Goal: Browse casually: Explore the website without a specific task or goal

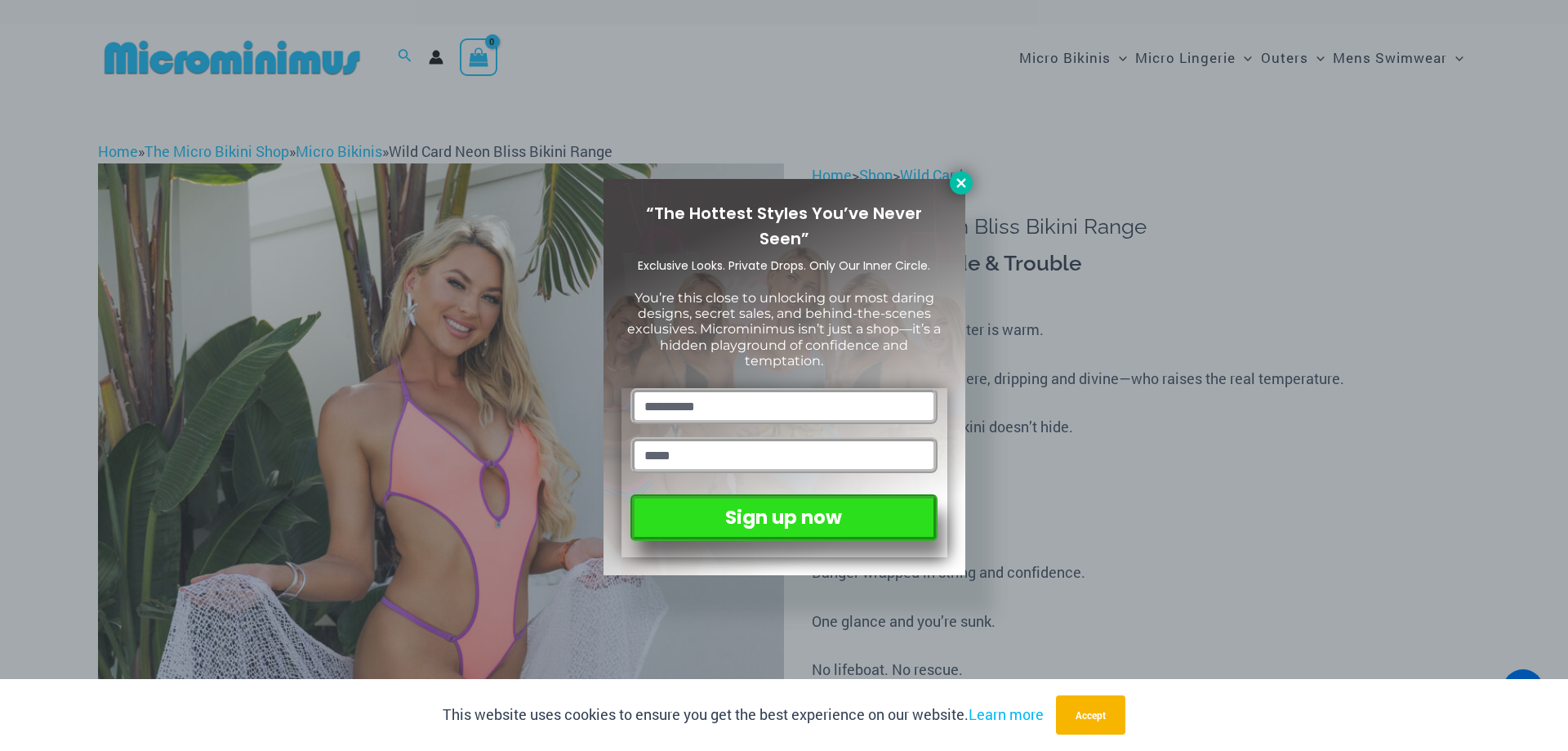
click at [958, 182] on icon at bounding box center [961, 183] width 15 height 15
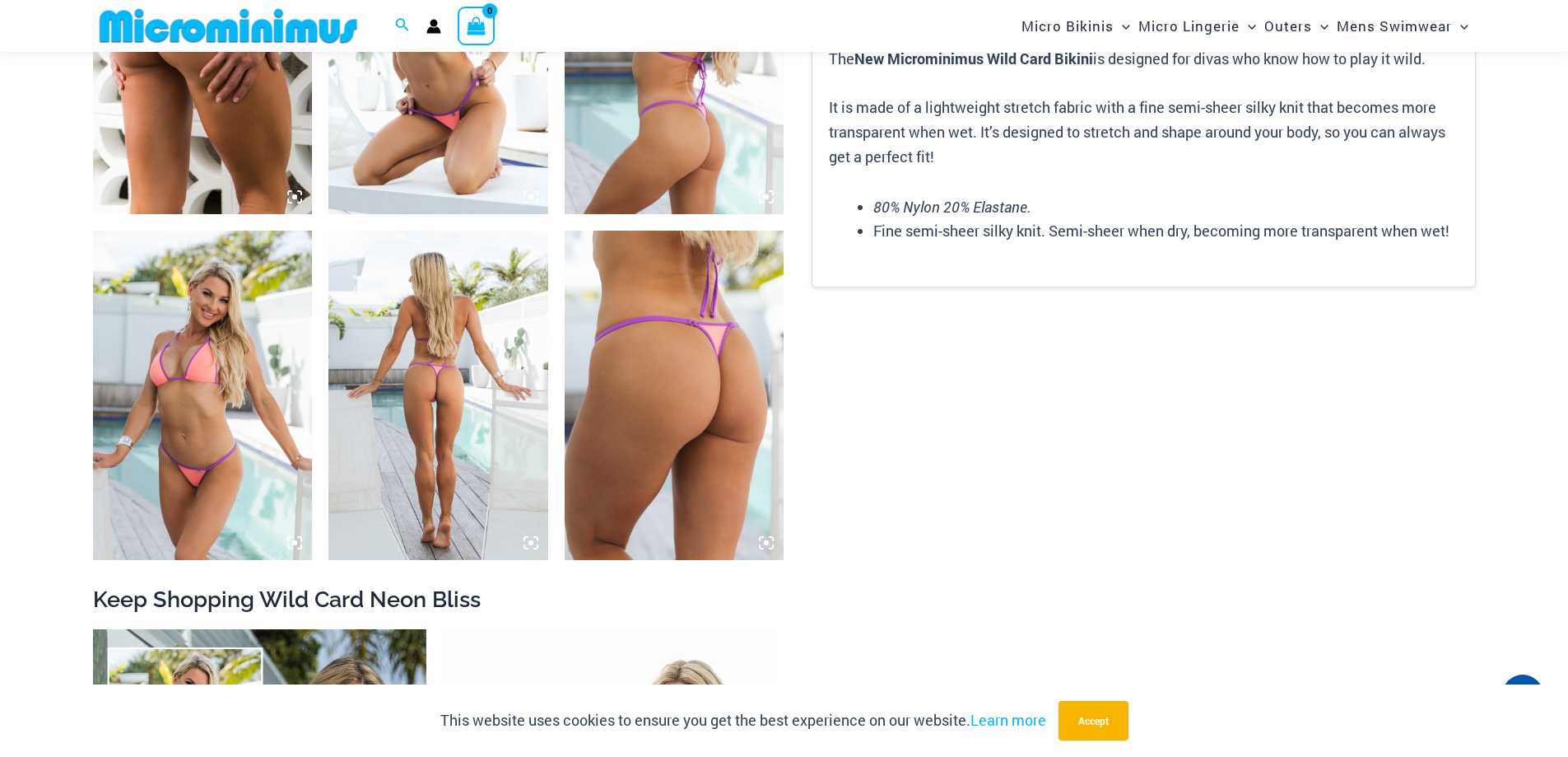
scroll to position [2455, 0]
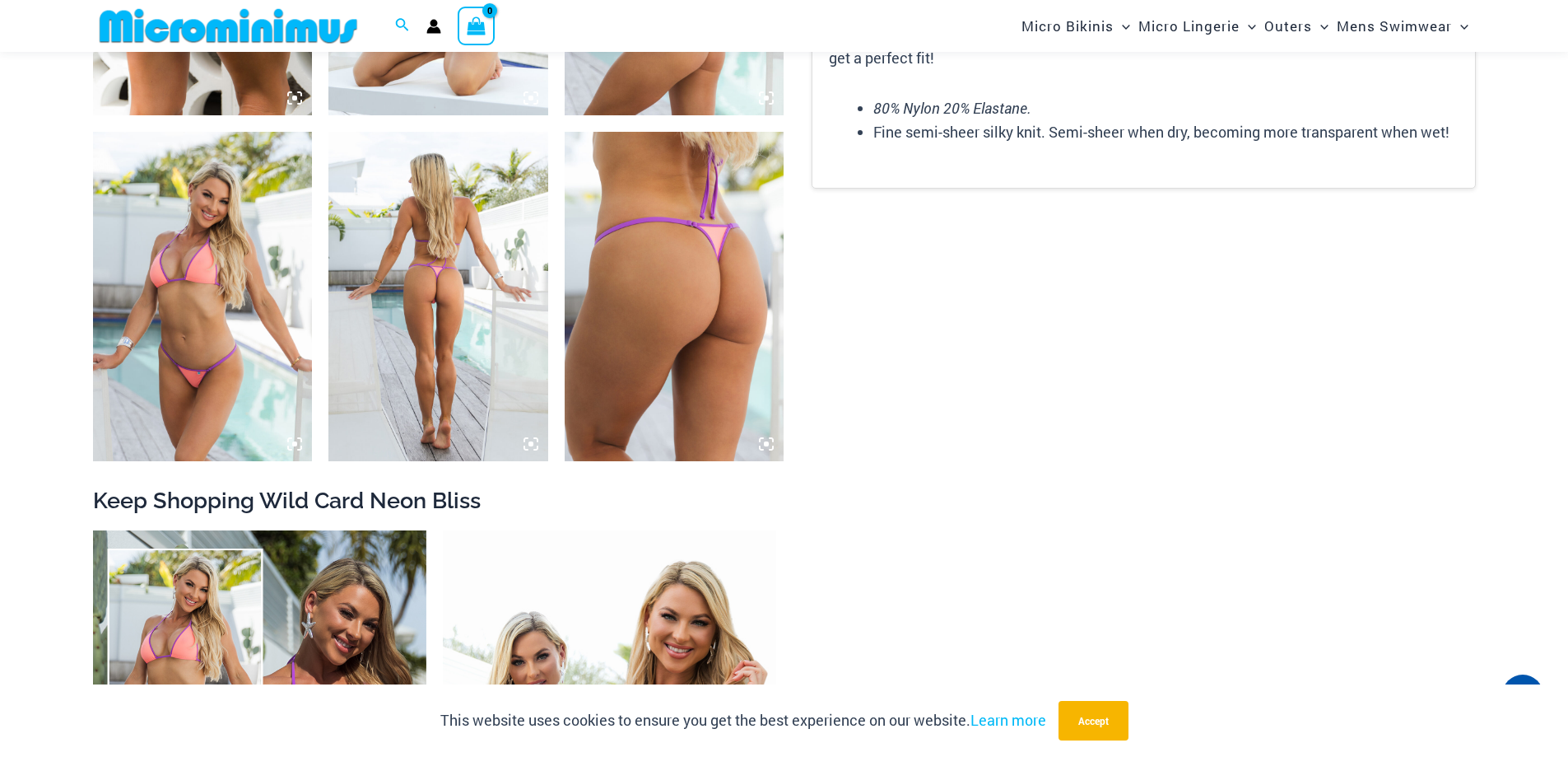
click at [201, 303] on img at bounding box center [203, 296] width 219 height 329
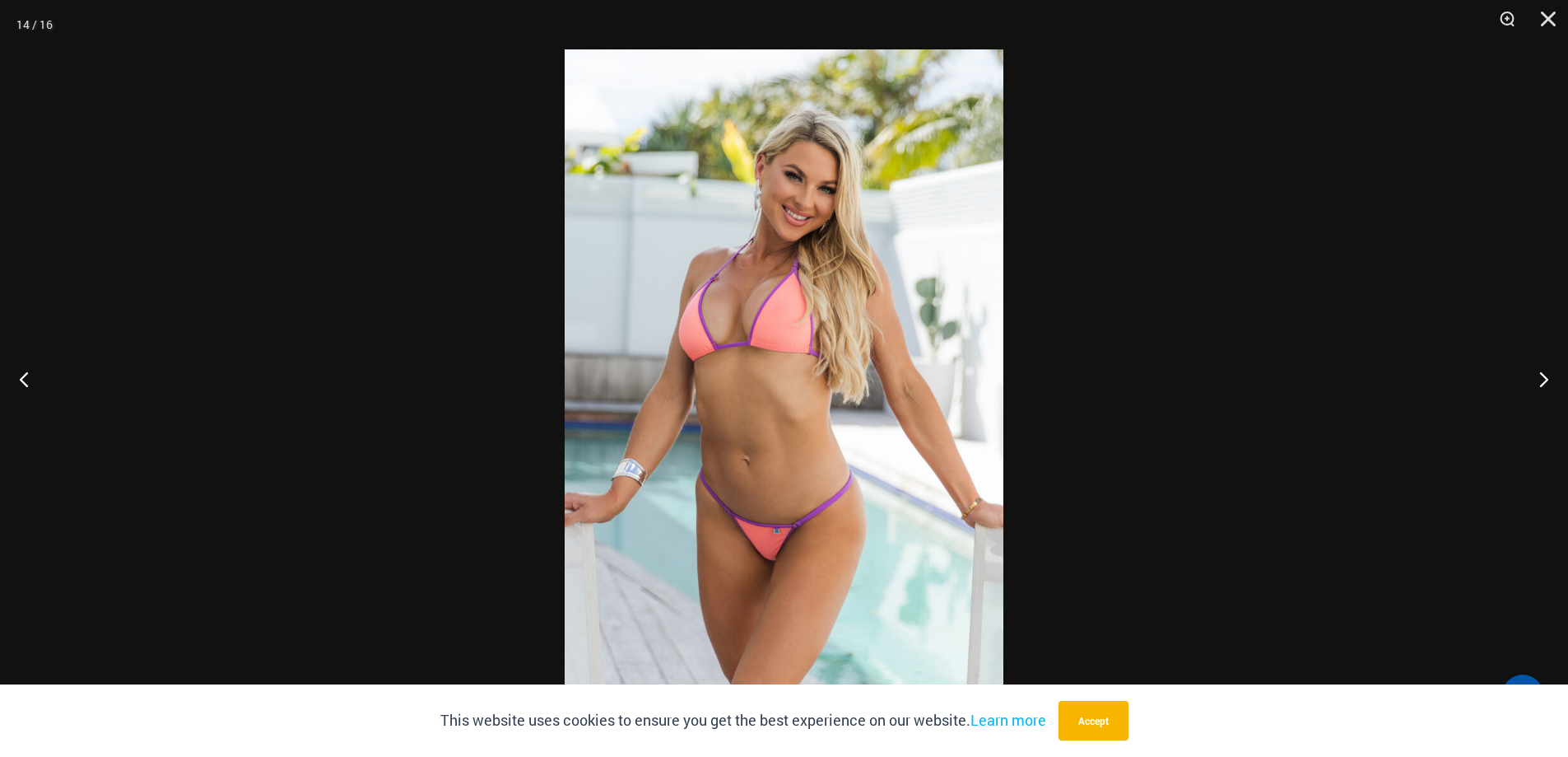
click at [852, 219] on img at bounding box center [784, 378] width 439 height 658
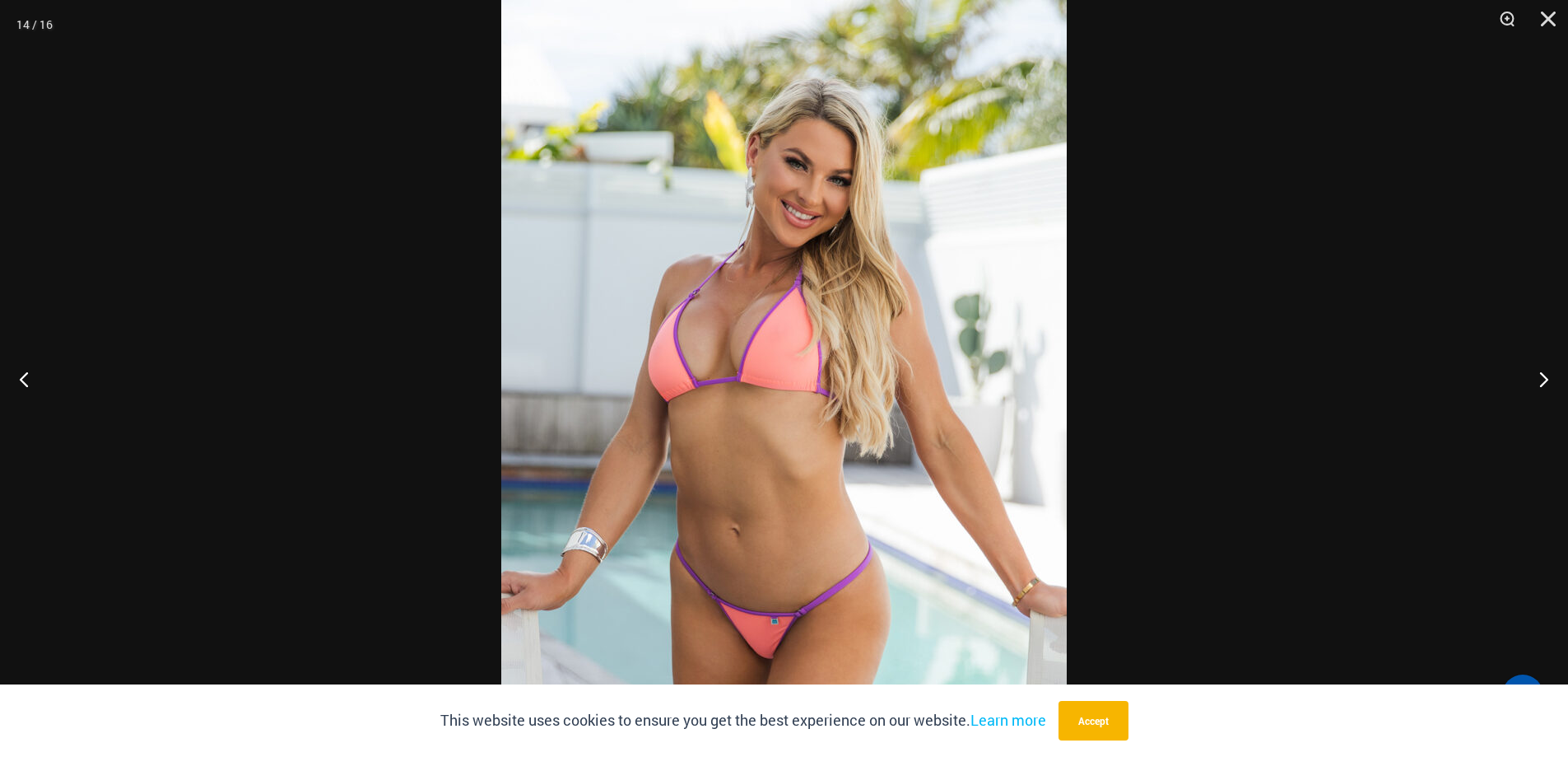
click at [851, 219] on img at bounding box center [784, 424] width 566 height 848
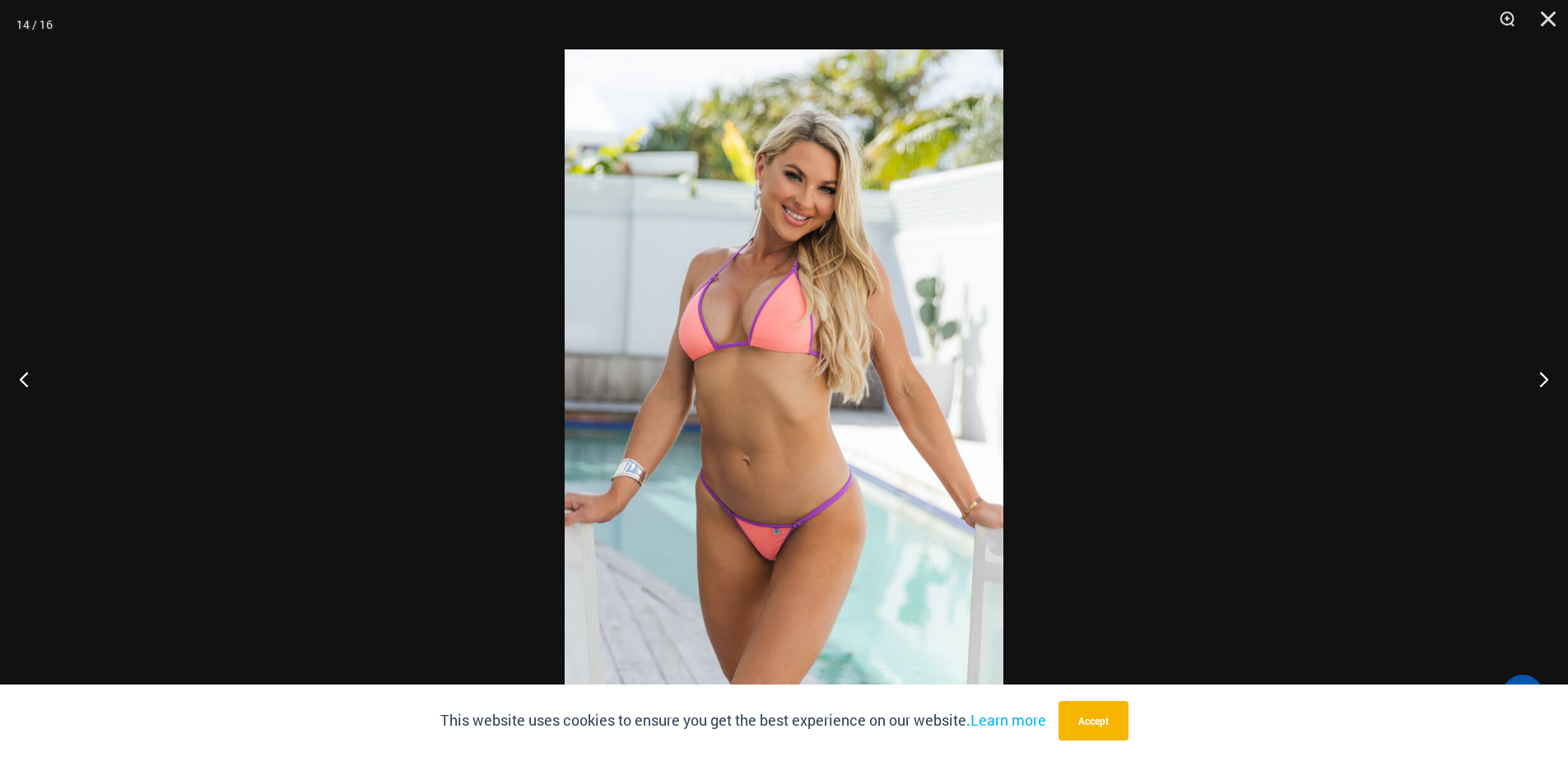
click at [1547, 21] on button "Close" at bounding box center [1543, 24] width 41 height 49
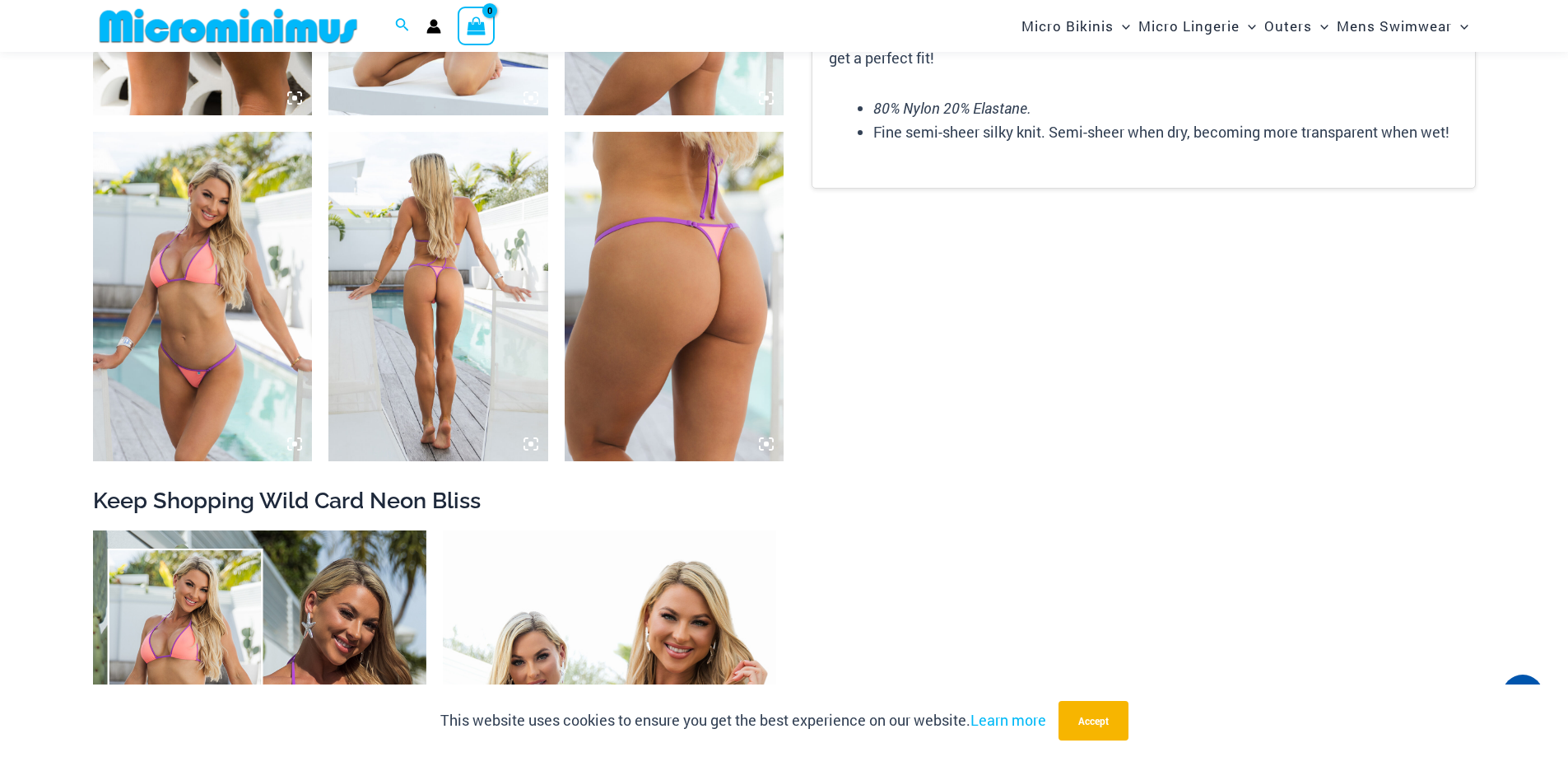
click at [168, 25] on img at bounding box center [229, 26] width 271 height 37
